Goal: Task Accomplishment & Management: Manage account settings

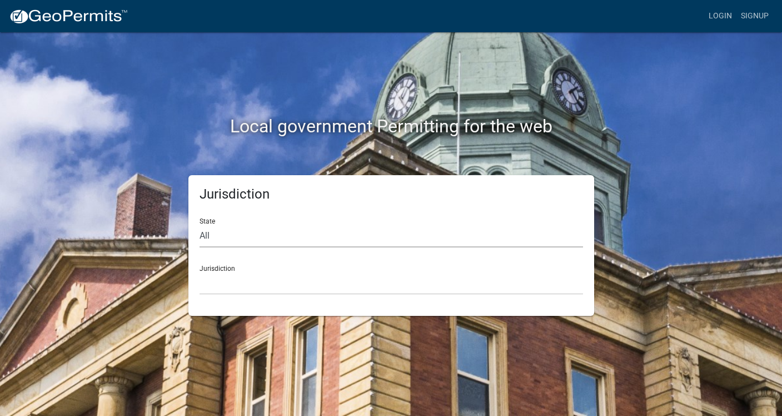
click at [361, 241] on select "All [US_STATE] [US_STATE] [US_STATE] [US_STATE] [US_STATE] [US_STATE] [US_STATE…" at bounding box center [390, 235] width 383 height 23
select select "[US_STATE]"
click at [199, 224] on select "All [US_STATE] [US_STATE] [US_STATE] [US_STATE] [US_STATE] [US_STATE] [US_STATE…" at bounding box center [390, 235] width 383 height 23
click at [319, 286] on select "[GEOGRAPHIC_DATA], [US_STATE] [GEOGRAPHIC_DATA], [US_STATE] [GEOGRAPHIC_DATA], …" at bounding box center [390, 283] width 383 height 23
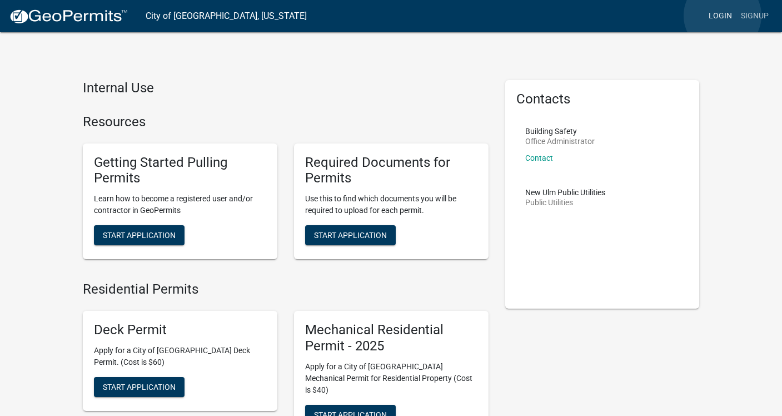
click at [722, 16] on link "Login" at bounding box center [720, 16] width 32 height 21
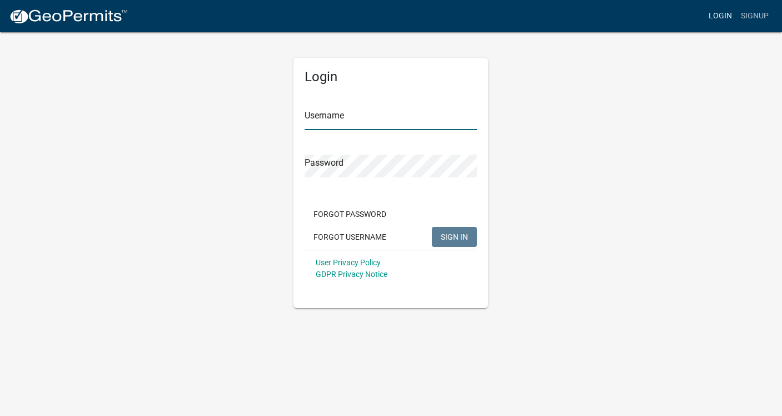
type input "[GEOGRAPHIC_DATA]"
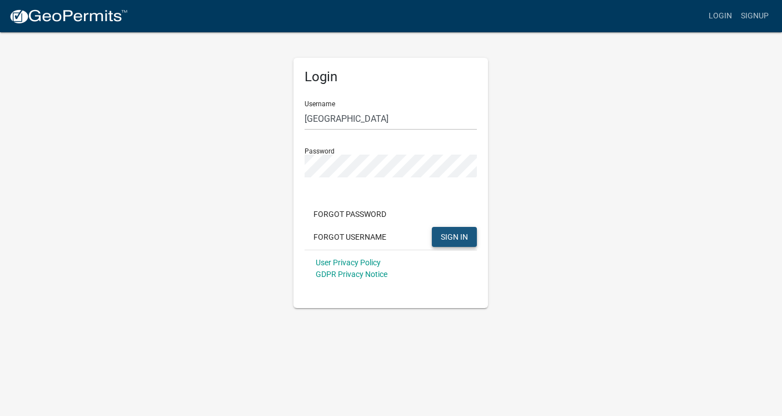
click at [461, 234] on span "SIGN IN" at bounding box center [454, 236] width 27 height 9
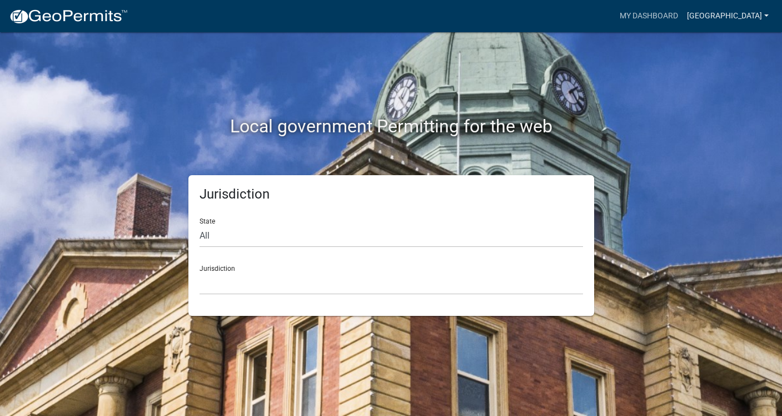
click at [727, 16] on link "[GEOGRAPHIC_DATA]" at bounding box center [727, 16] width 91 height 21
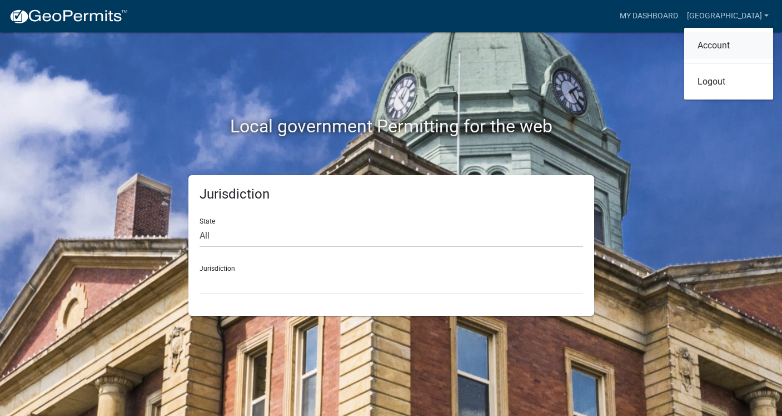
click at [702, 47] on link "Account" at bounding box center [728, 45] width 89 height 27
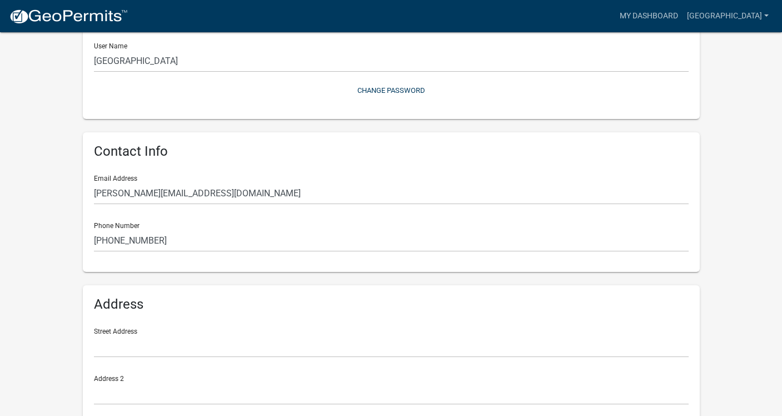
scroll to position [134, 0]
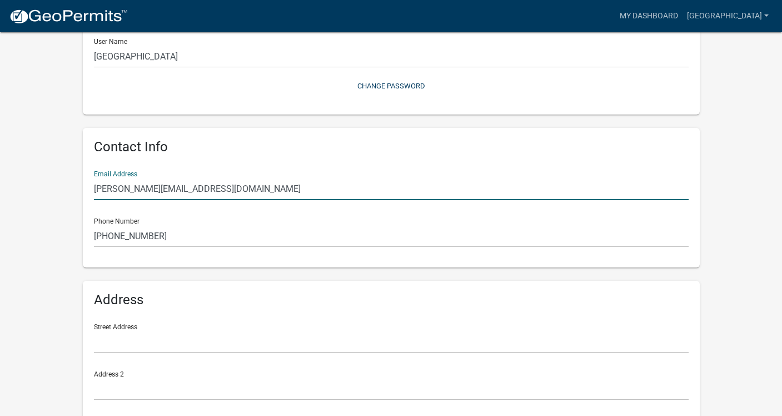
drag, startPoint x: 257, startPoint y: 191, endPoint x: 85, endPoint y: 193, distance: 172.2
click at [85, 193] on div "Contact Info Email Address [PERSON_NAME][EMAIL_ADDRESS][DOMAIN_NAME] Phone Numb…" at bounding box center [391, 197] width 617 height 139
type input "t"
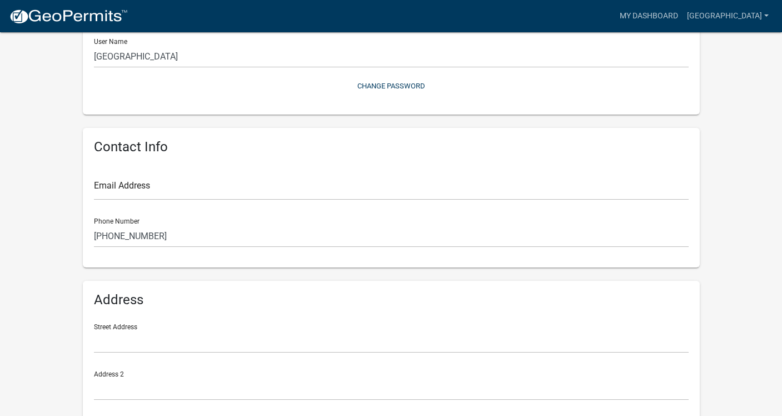
click at [67, 76] on wm-user-profile-view "more_horiz My Dashboard [GEOGRAPHIC_DATA] Account Logout My Account Save Profil…" at bounding box center [391, 196] width 782 height 634
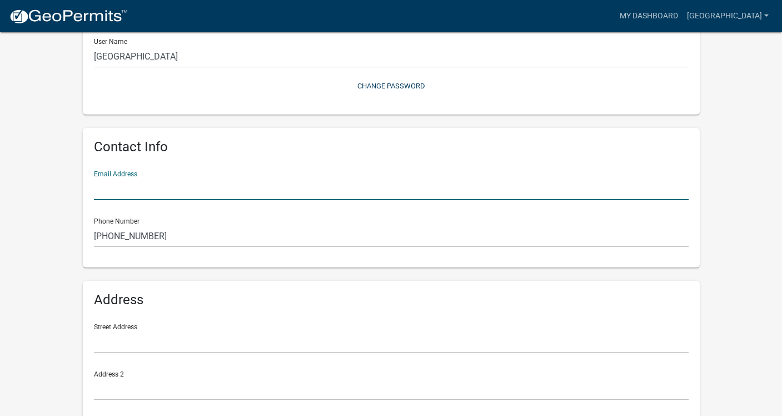
click at [117, 183] on input "text" at bounding box center [391, 188] width 594 height 23
type input "[PERSON_NAME][EMAIL_ADDRESS][DOMAIN_NAME]"
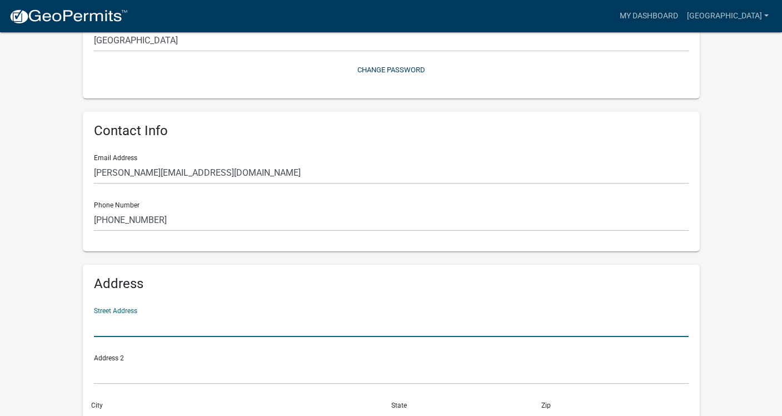
click at [131, 326] on input "text" at bounding box center [391, 325] width 594 height 23
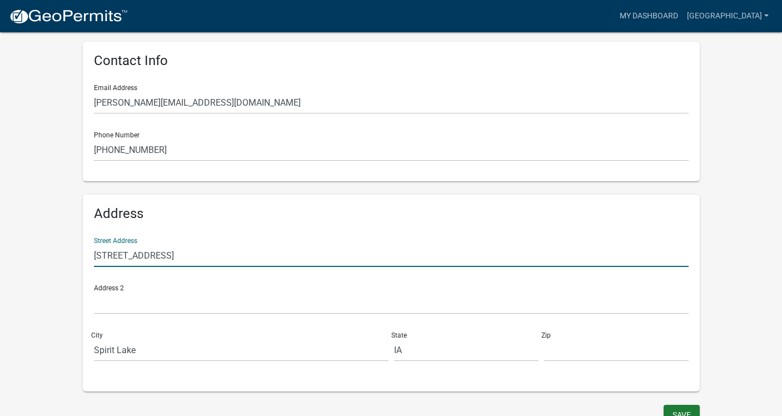
scroll to position [232, 0]
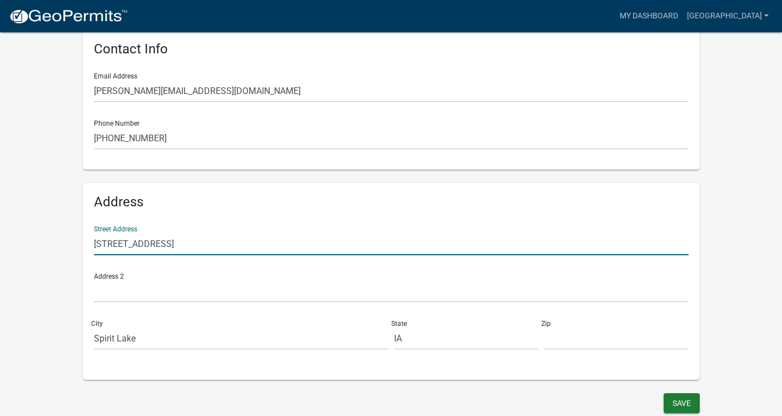
type input "[STREET_ADDRESS]"
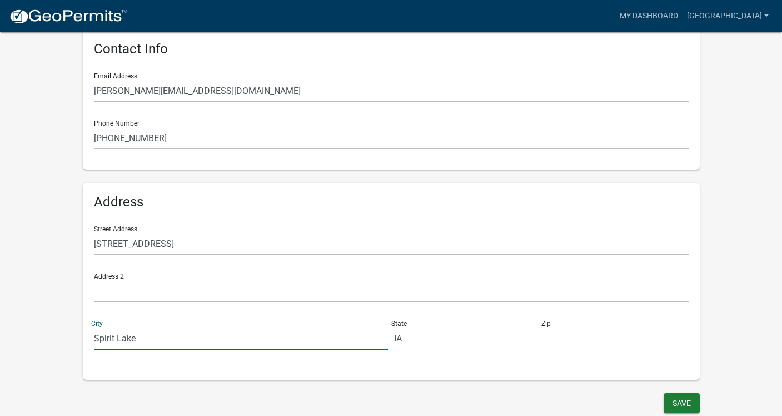
drag, startPoint x: 155, startPoint y: 338, endPoint x: 92, endPoint y: 338, distance: 62.8
click at [92, 338] on div "[GEOGRAPHIC_DATA]" at bounding box center [241, 330] width 300 height 38
type input "[GEOGRAPHIC_DATA]"
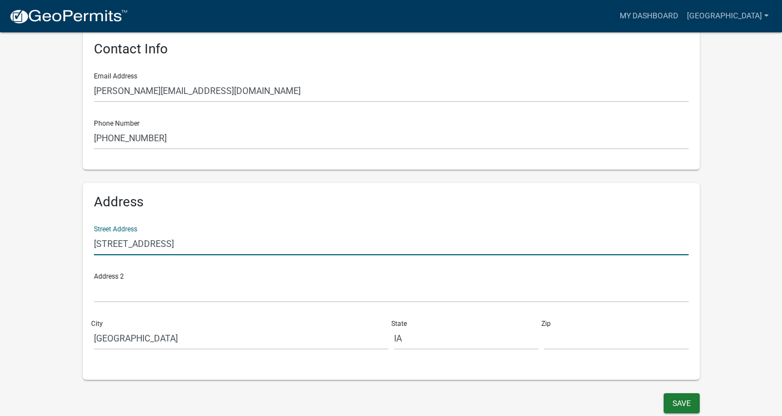
drag, startPoint x: 173, startPoint y: 245, endPoint x: 80, endPoint y: 242, distance: 92.8
click at [80, 242] on div "Profile Full Name [PERSON_NAME] User Name River Haven Change Password Contact I…" at bounding box center [390, 115] width 633 height 556
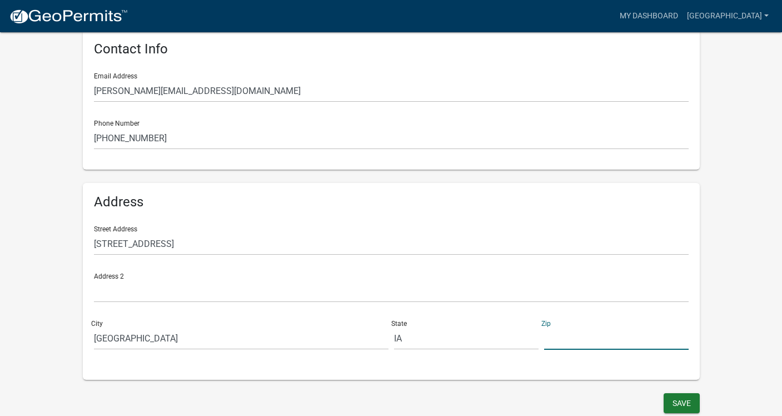
click at [573, 341] on input "text" at bounding box center [616, 338] width 144 height 23
type input "51360"
click at [450, 383] on div "Profile Full Name [PERSON_NAME] User Name River Haven Change Password Contact I…" at bounding box center [390, 115] width 633 height 556
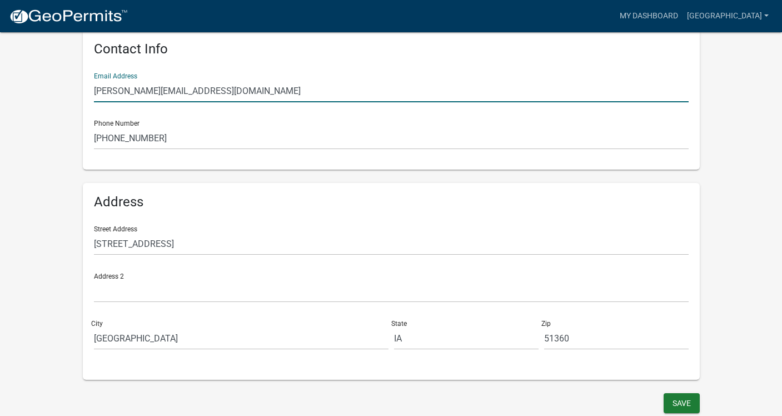
click at [253, 95] on input "[PERSON_NAME][EMAIL_ADDRESS][DOMAIN_NAME]" at bounding box center [391, 90] width 594 height 23
drag, startPoint x: 304, startPoint y: 87, endPoint x: 255, endPoint y: 89, distance: 48.9
click at [255, 89] on input "[PERSON_NAME][EMAIL_ADDRESS][DOMAIN_NAME], tmadagan" at bounding box center [391, 90] width 594 height 23
paste input "@[DOMAIN_NAME]"
type input "[PERSON_NAME][EMAIL_ADDRESS][DOMAIN_NAME], [EMAIL_ADDRESS][DOMAIN_NAME]"
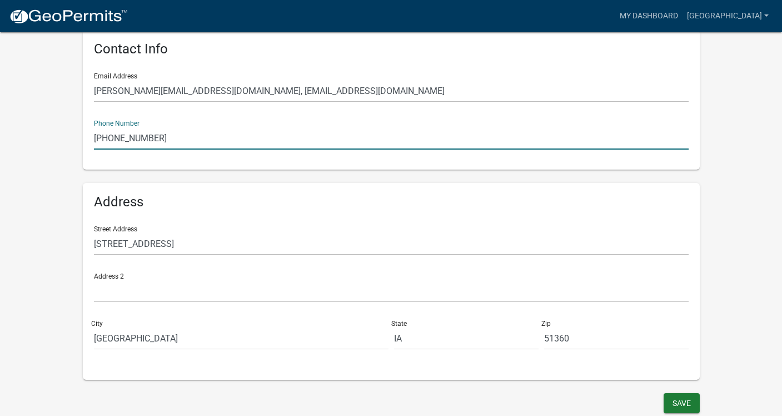
click at [148, 138] on input "[PHONE_NUMBER]" at bounding box center [391, 138] width 594 height 23
click at [176, 137] on input "[PHONE_NUMBER] or 715-540-" at bounding box center [391, 138] width 594 height 23
click at [201, 141] on input "[PHONE_NUMBER] or 712-540-" at bounding box center [391, 138] width 594 height 23
drag, startPoint x: 147, startPoint y: 139, endPoint x: 156, endPoint y: 140, distance: 9.5
click at [147, 139] on input "[PHONE_NUMBER] or [PHONE_NUMBER] ([PERSON_NAME])" at bounding box center [391, 138] width 594 height 23
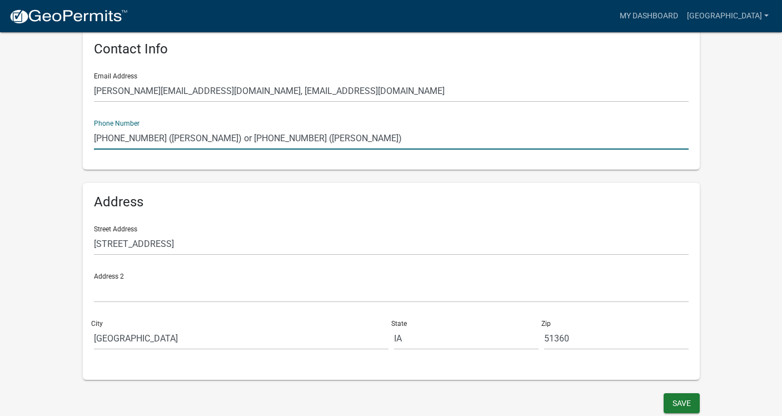
click at [287, 141] on input "[PHONE_NUMBER] ([PERSON_NAME]) or [PHONE_NUMBER] ([PERSON_NAME])" at bounding box center [391, 138] width 594 height 23
type input "[PHONE_NUMBER] ([PERSON_NAME]) or [PHONE_NUMBER] ([PERSON_NAME])"
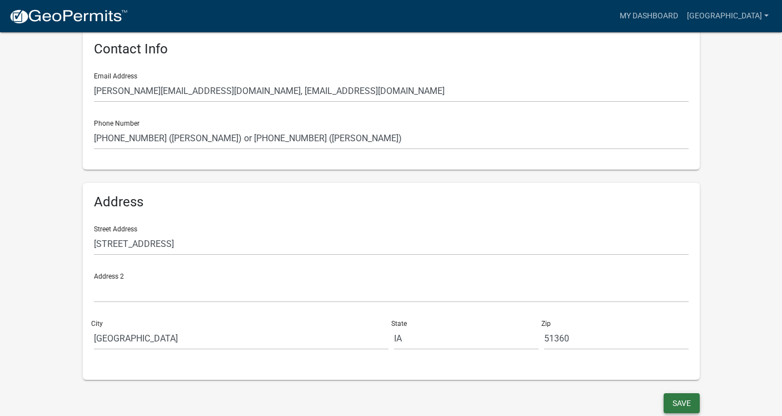
click at [675, 402] on button "Save" at bounding box center [681, 403] width 36 height 20
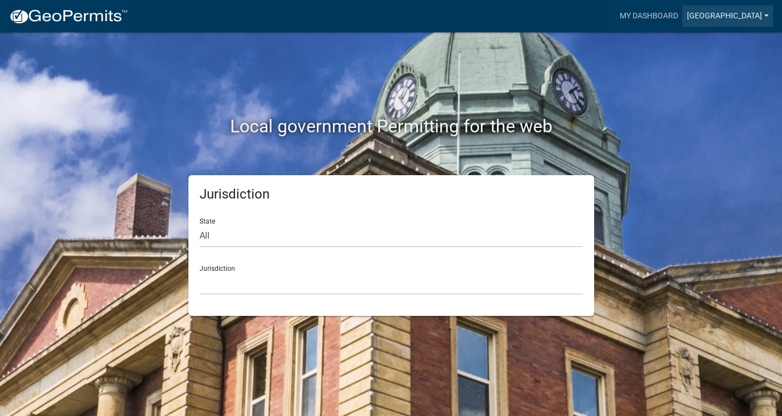
click at [731, 14] on link "[GEOGRAPHIC_DATA]" at bounding box center [727, 16] width 91 height 21
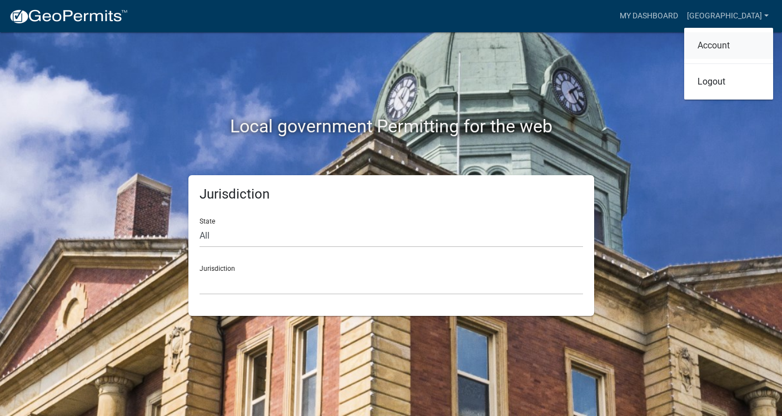
click at [711, 53] on link "Account" at bounding box center [728, 45] width 89 height 27
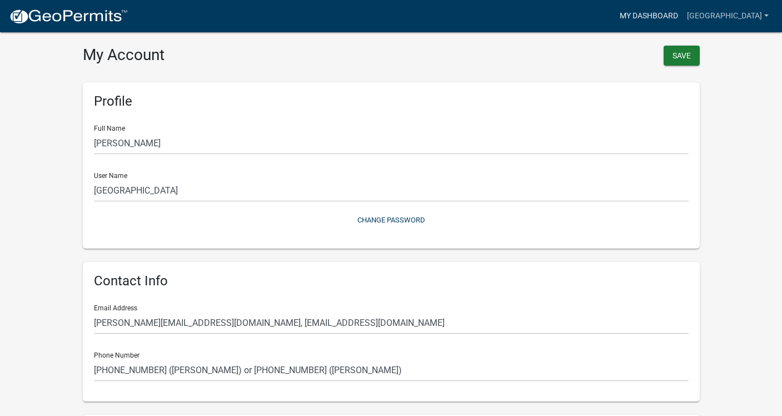
click at [659, 14] on link "My Dashboard" at bounding box center [648, 16] width 67 height 21
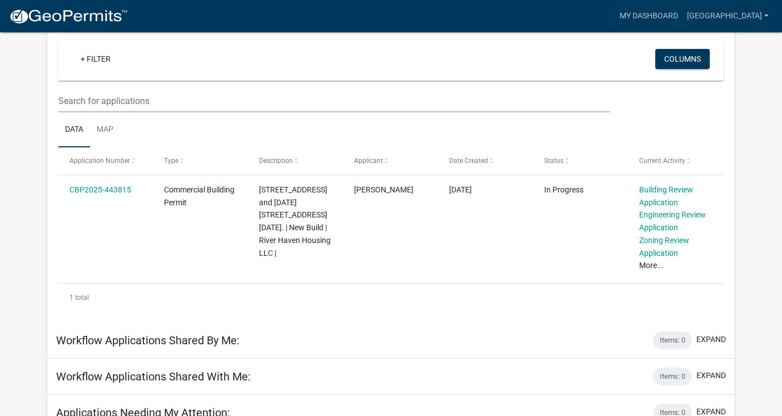
scroll to position [94, 0]
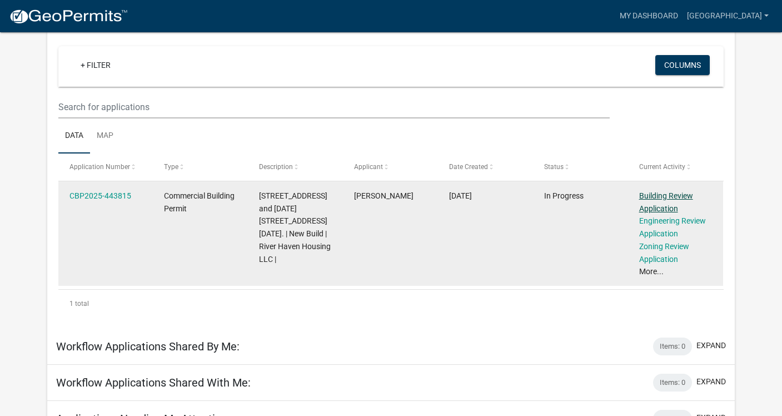
click at [659, 203] on link "Building Review Application" at bounding box center [666, 202] width 54 height 22
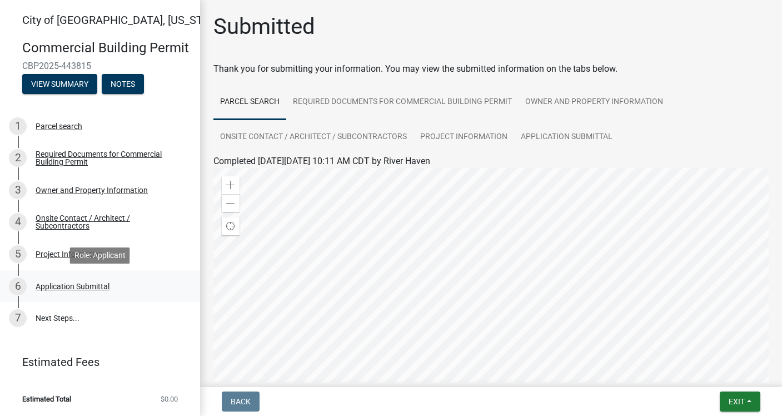
click at [64, 290] on div "Application Submittal" at bounding box center [73, 286] width 74 height 8
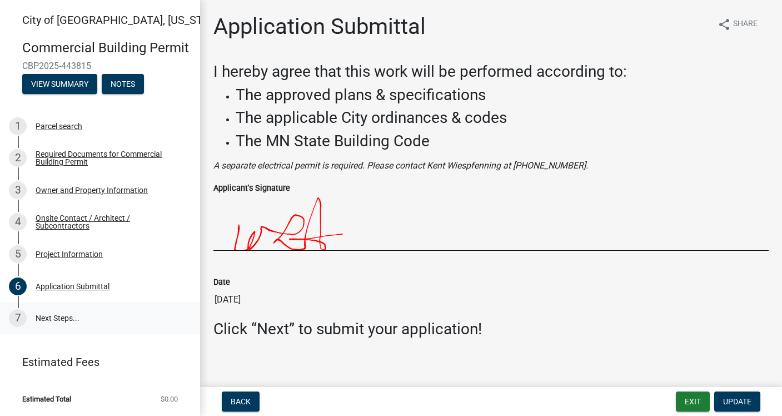
click at [51, 316] on link "7 Next Steps..." at bounding box center [100, 318] width 200 height 32
click at [48, 256] on div "Project Information" at bounding box center [69, 254] width 67 height 8
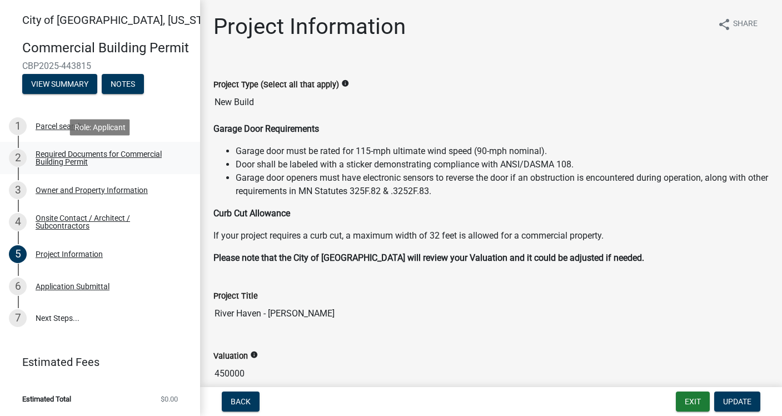
click at [54, 156] on div "Required Documents for Commercial Building Permit" at bounding box center [109, 158] width 147 height 16
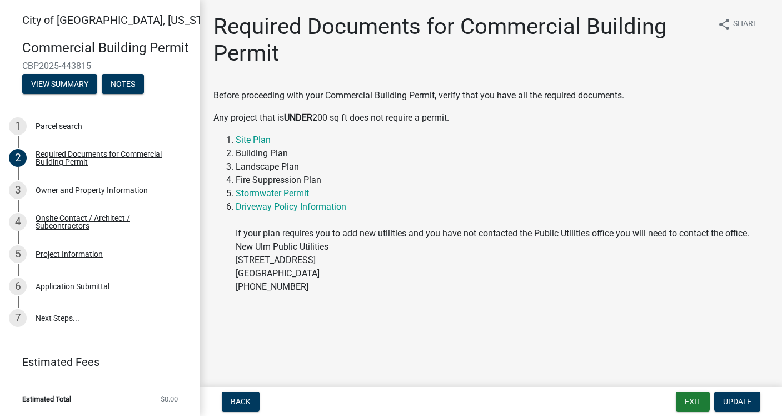
drag, startPoint x: 315, startPoint y: 291, endPoint x: 221, endPoint y: 82, distance: 229.0
click at [221, 82] on div "Required Documents for Commercial Building Permit share Share Before proceeding…" at bounding box center [491, 169] width 572 height 312
copy div "Before proceeding with your Commercial Building Permit, verify that you have al…"
